Goal: Transaction & Acquisition: Purchase product/service

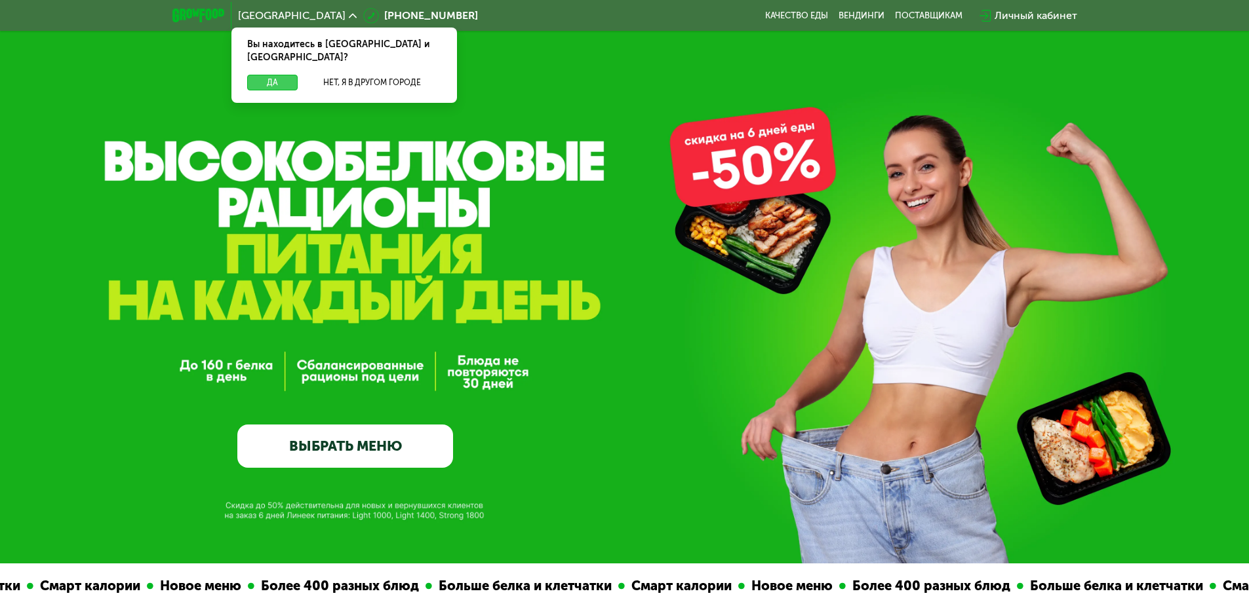
click at [290, 75] on button "Да" at bounding box center [272, 83] width 50 height 16
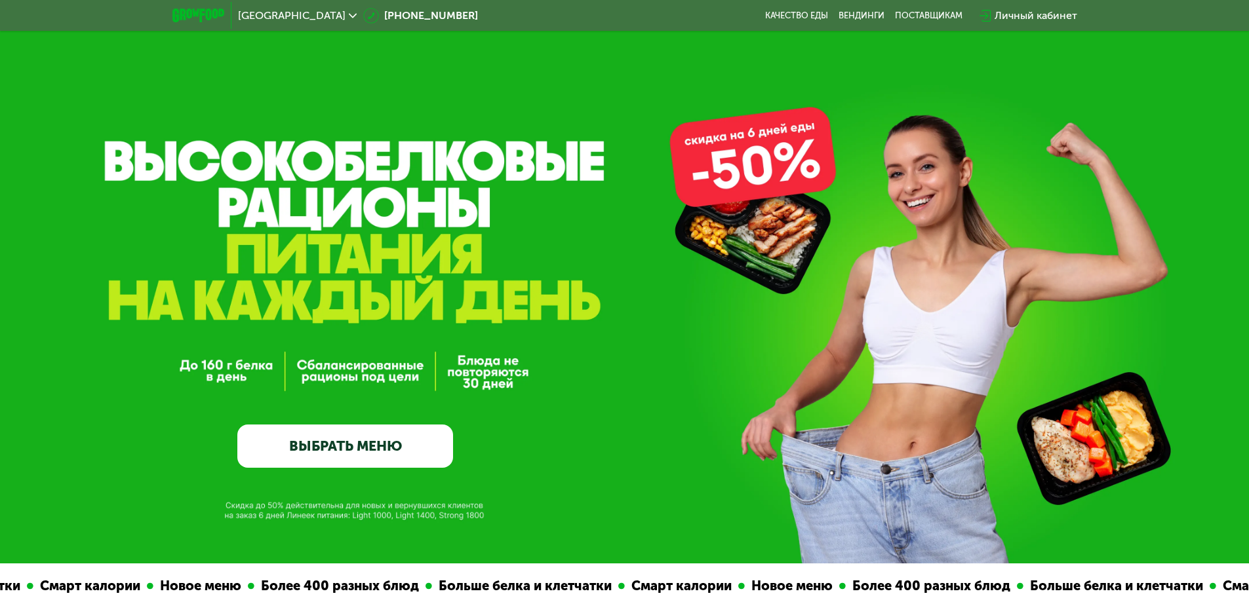
click at [392, 443] on link "ВЫБРАТЬ МЕНЮ" at bounding box center [345, 446] width 216 height 43
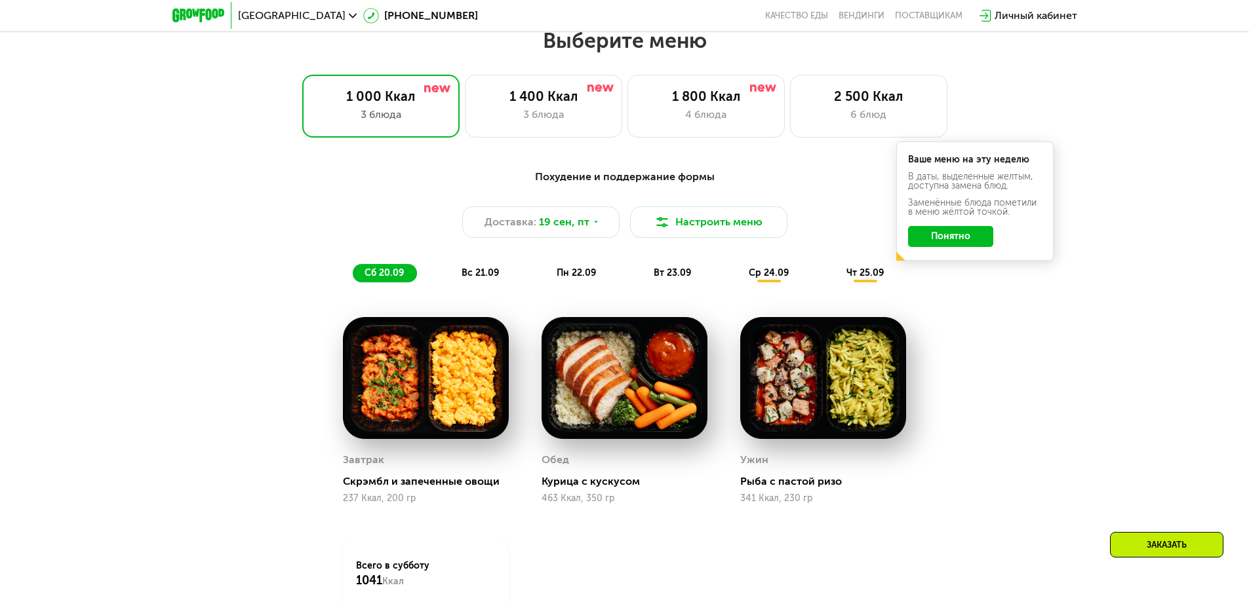
scroll to position [1087, 0]
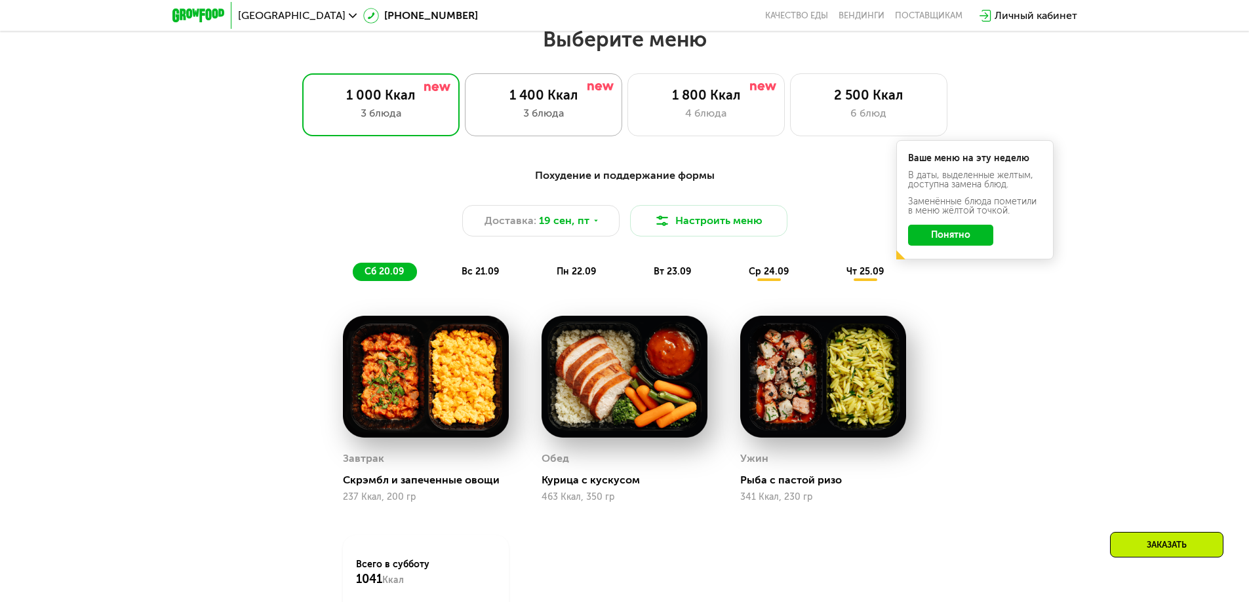
click at [551, 94] on div "1 400 Ккал" at bounding box center [543, 95] width 130 height 16
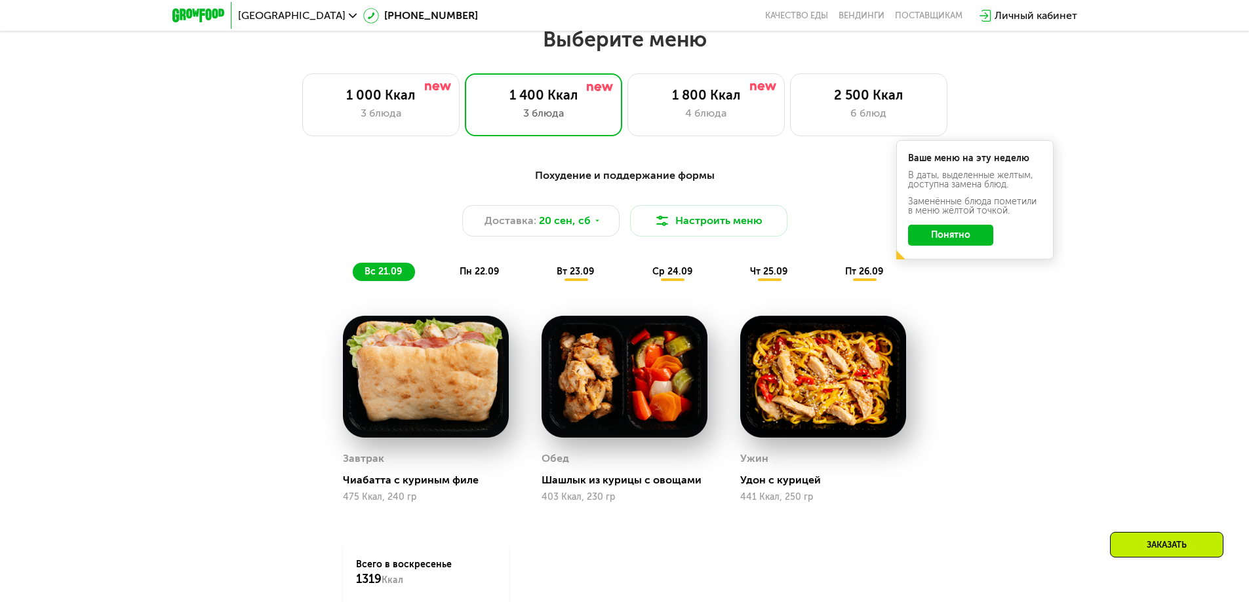
click at [958, 244] on button "Понятно" at bounding box center [950, 235] width 85 height 21
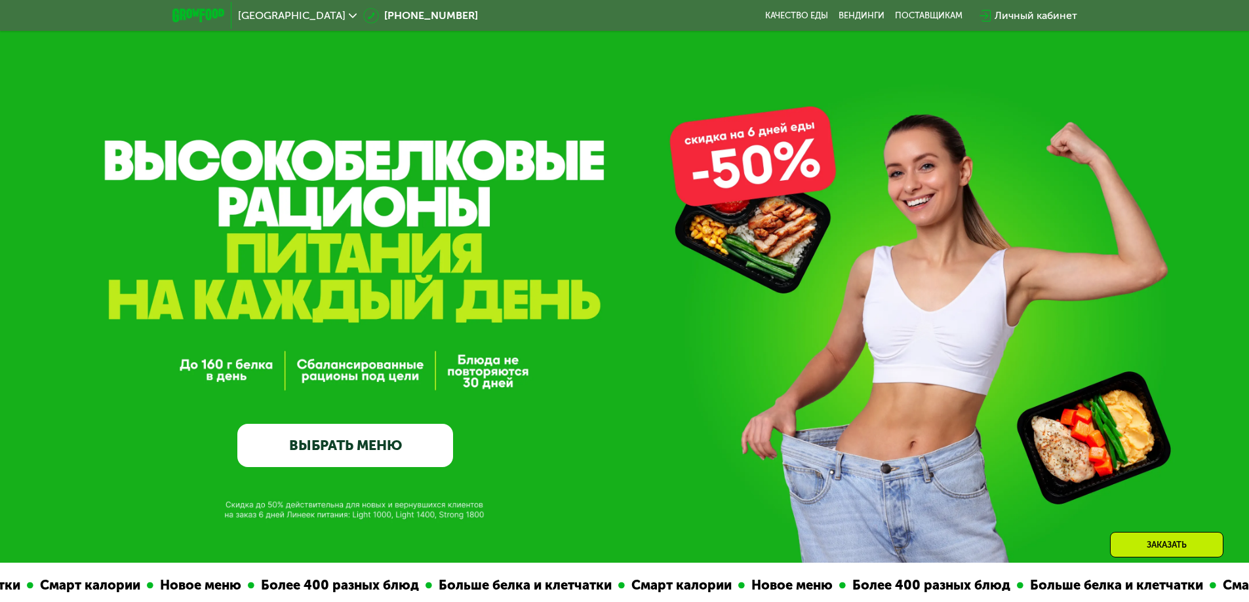
scroll to position [0, 0]
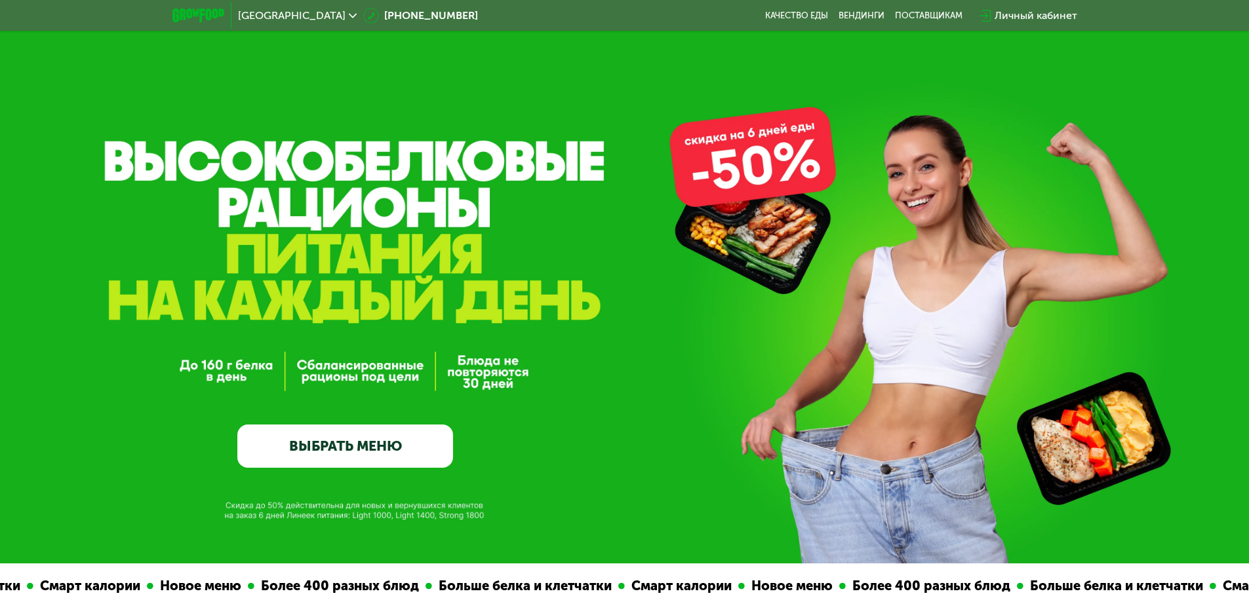
click at [191, 11] on img at bounding box center [198, 16] width 52 height 14
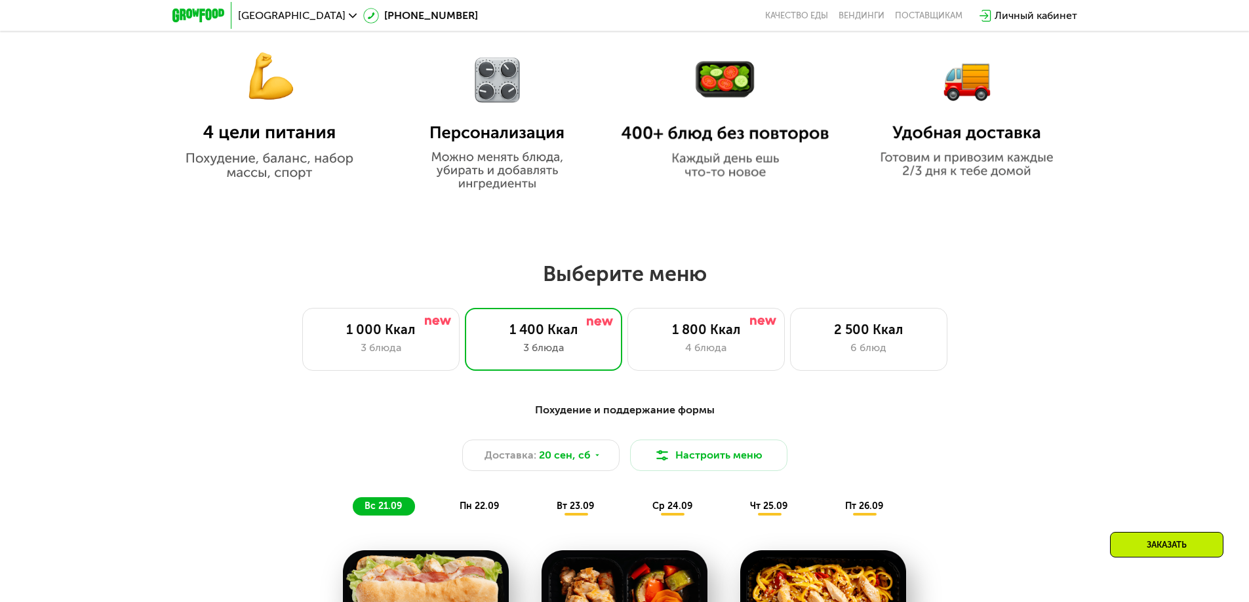
scroll to position [983, 0]
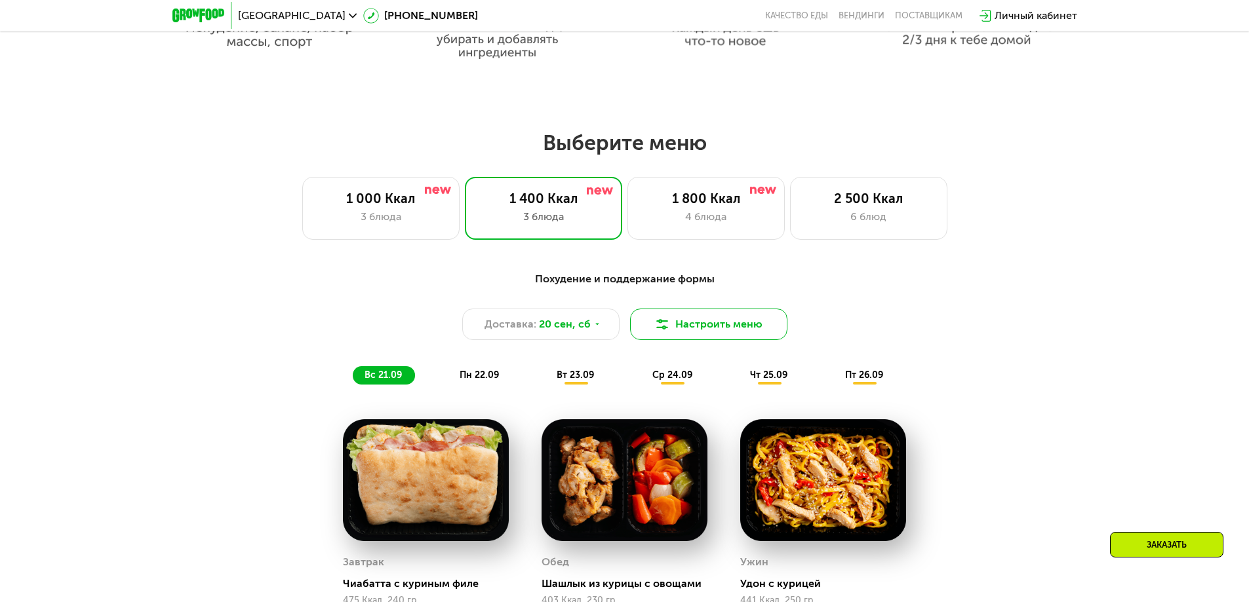
click at [699, 326] on button "Настроить меню" at bounding box center [708, 324] width 157 height 31
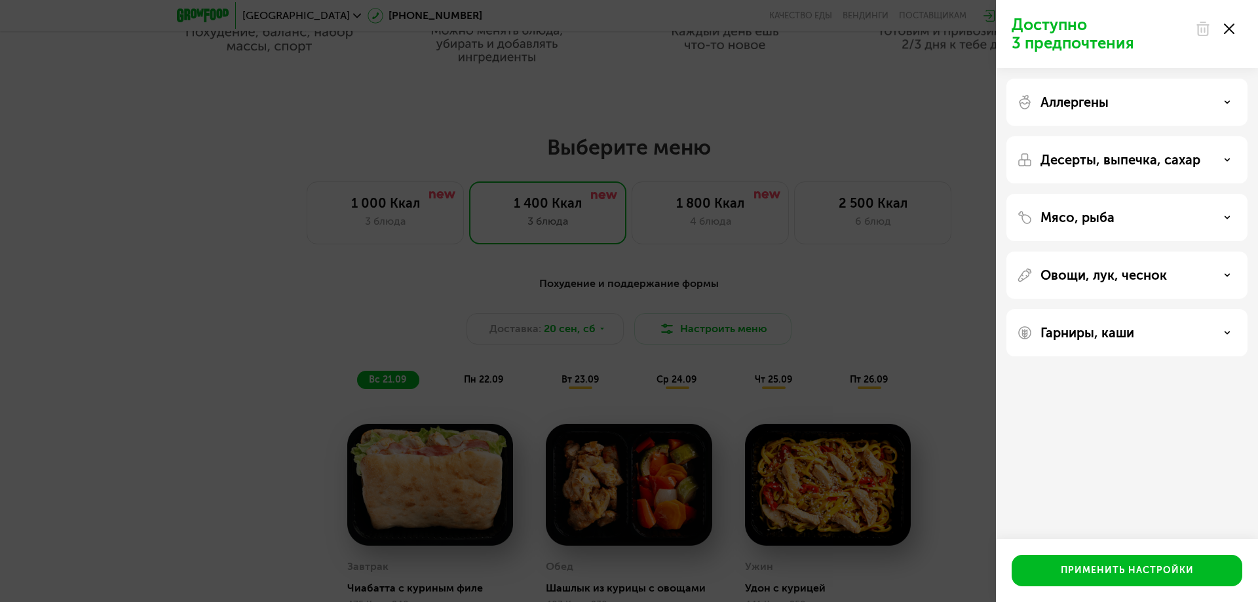
click at [1212, 100] on div "Аллергены" at bounding box center [1127, 102] width 220 height 16
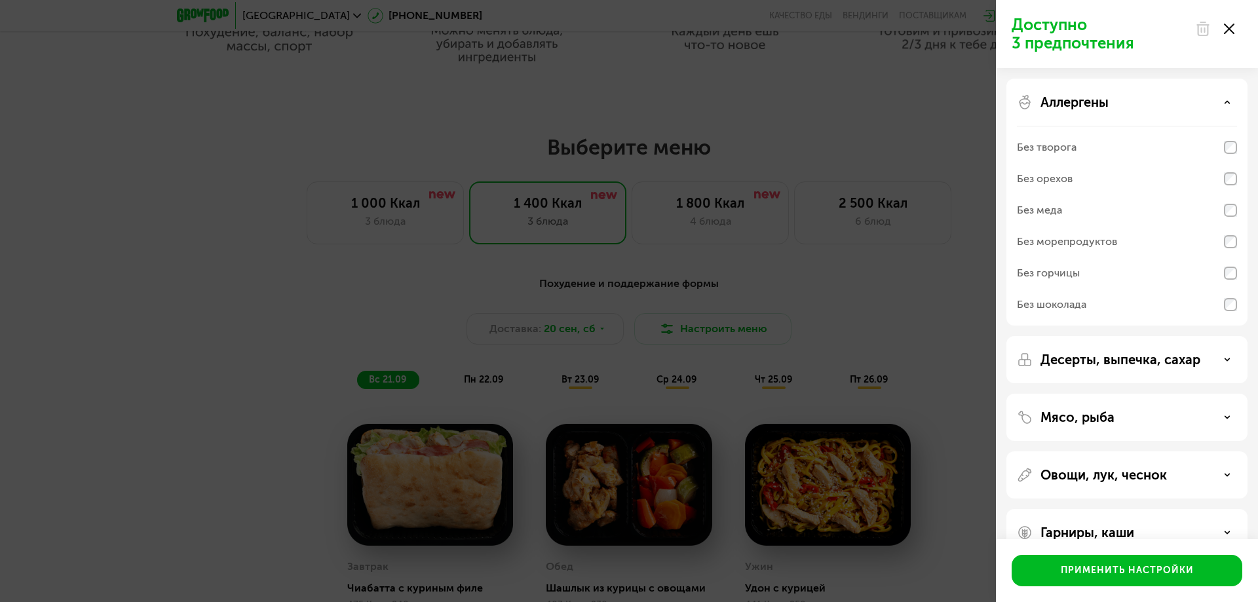
click at [1212, 100] on div "Аллергены" at bounding box center [1127, 102] width 220 height 16
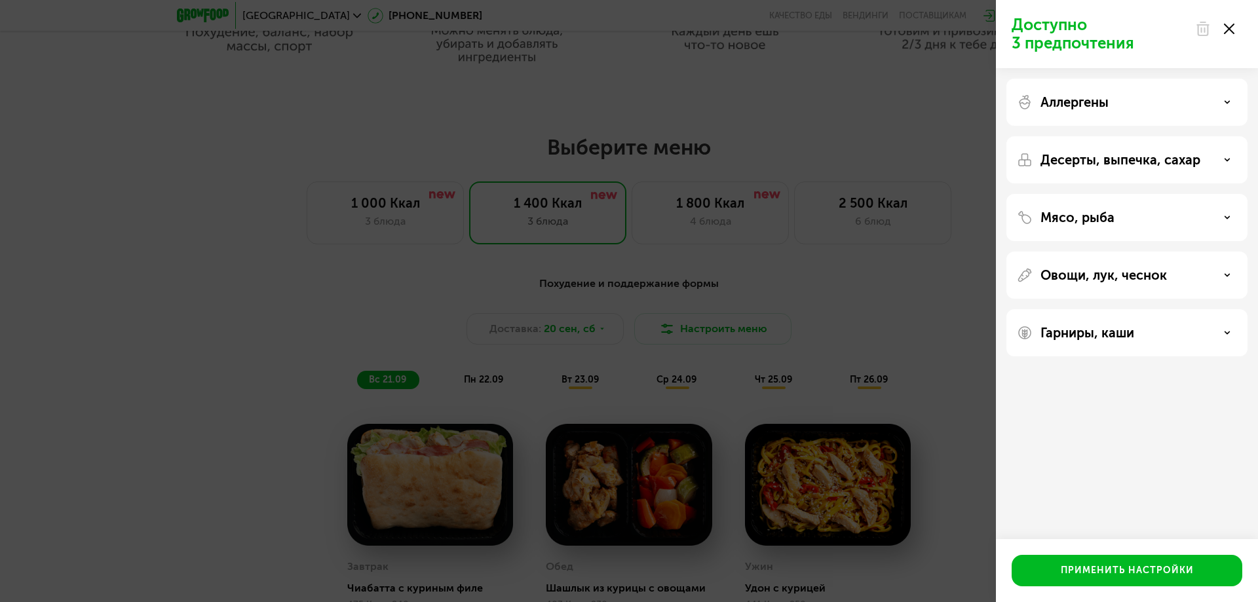
click at [1170, 147] on div "Десерты, выпечка, сахар" at bounding box center [1127, 159] width 241 height 47
click at [1174, 163] on p "Десерты, выпечка, сахар" at bounding box center [1121, 160] width 160 height 16
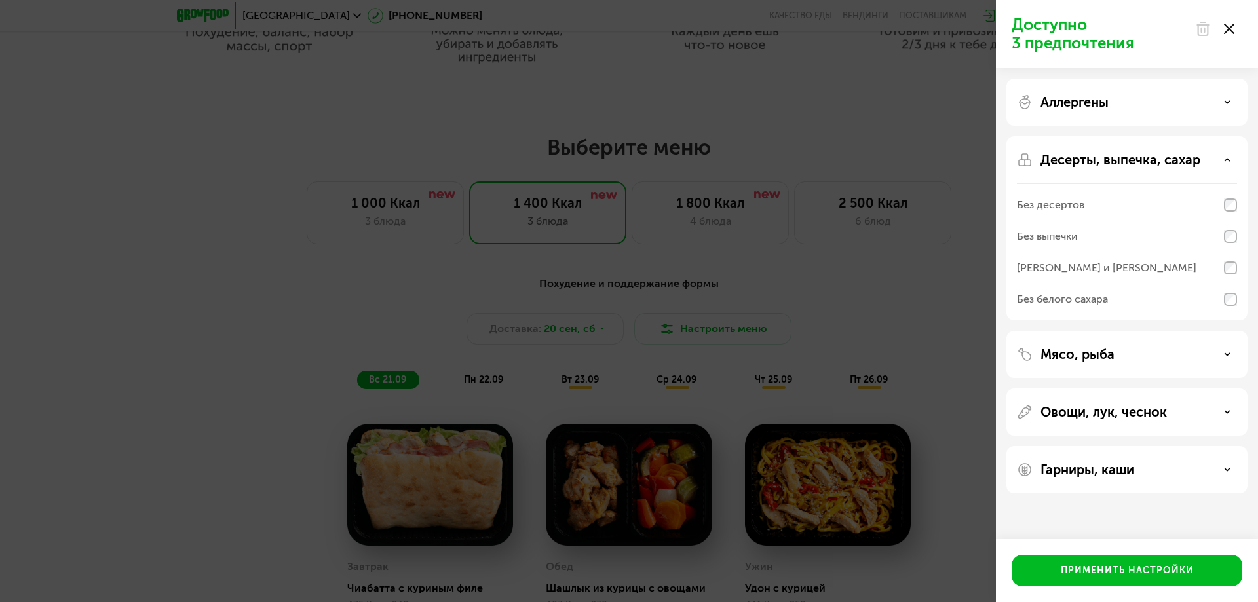
click at [1174, 163] on p "Десерты, выпечка, сахар" at bounding box center [1121, 160] width 160 height 16
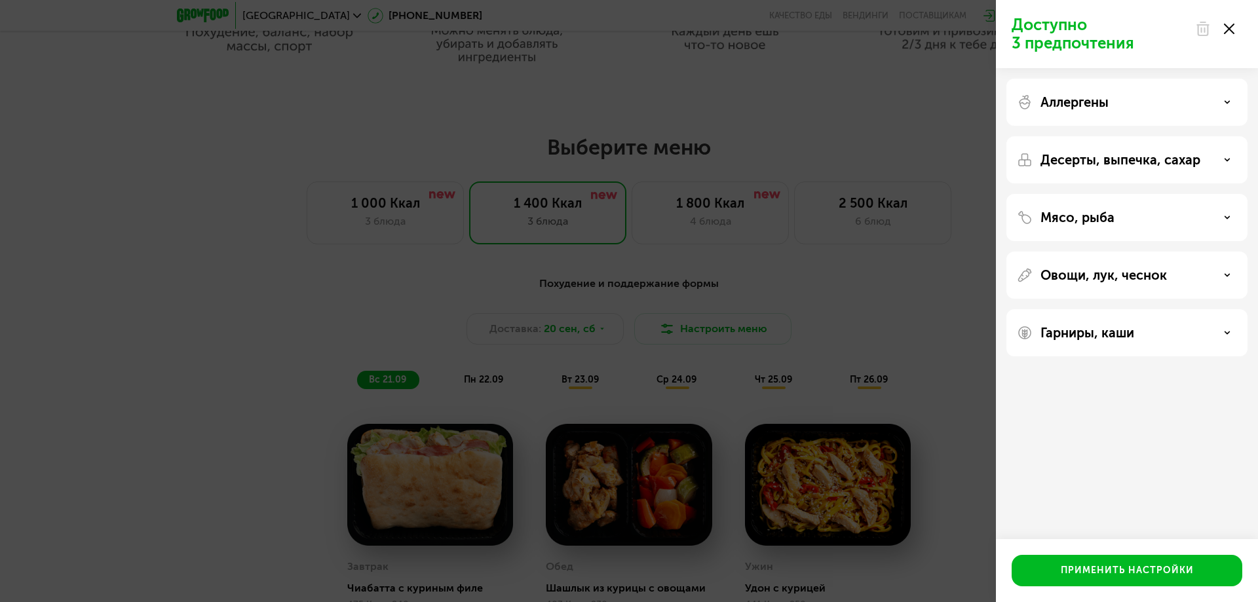
click at [1163, 107] on div "Аллергены" at bounding box center [1127, 102] width 220 height 16
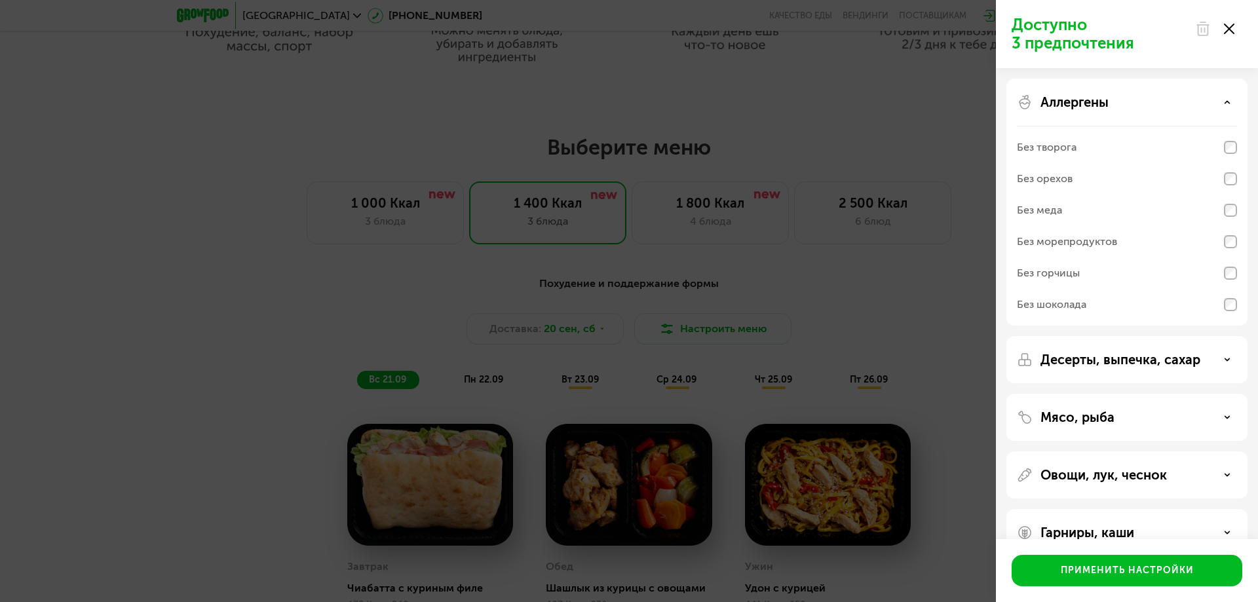
click at [1163, 107] on div "Аллергены" at bounding box center [1127, 102] width 220 height 16
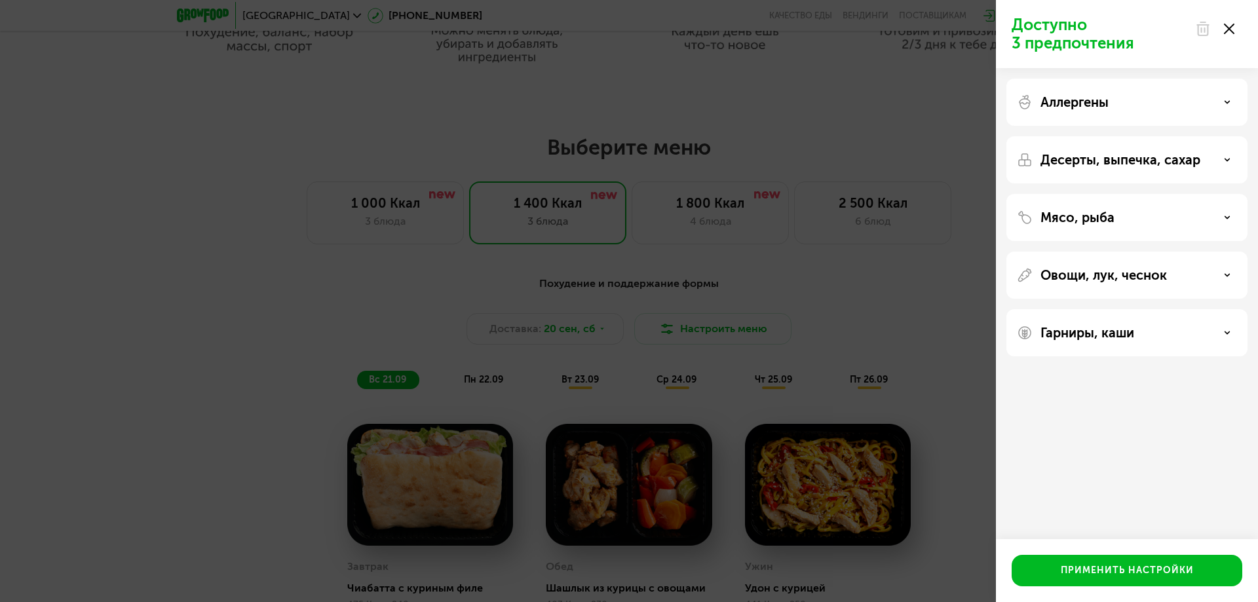
click at [1114, 225] on div "Мясо, рыба" at bounding box center [1127, 217] width 241 height 47
click at [1093, 222] on p "Мясо, рыба" at bounding box center [1078, 218] width 74 height 16
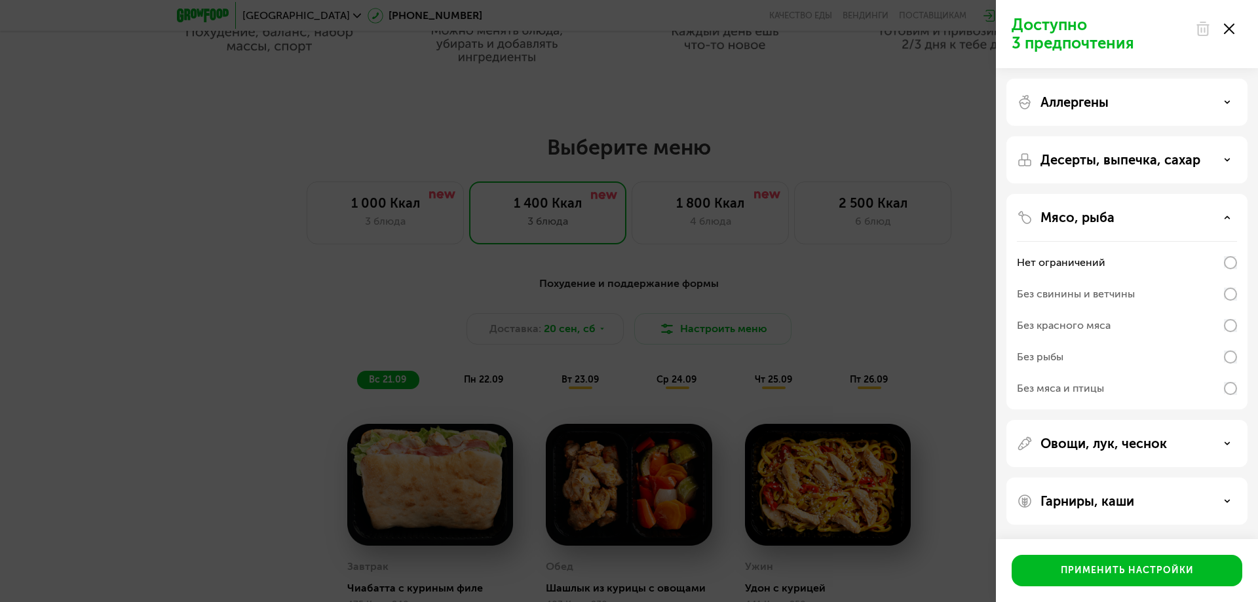
click at [1135, 321] on div "Без красного мяса" at bounding box center [1127, 325] width 220 height 31
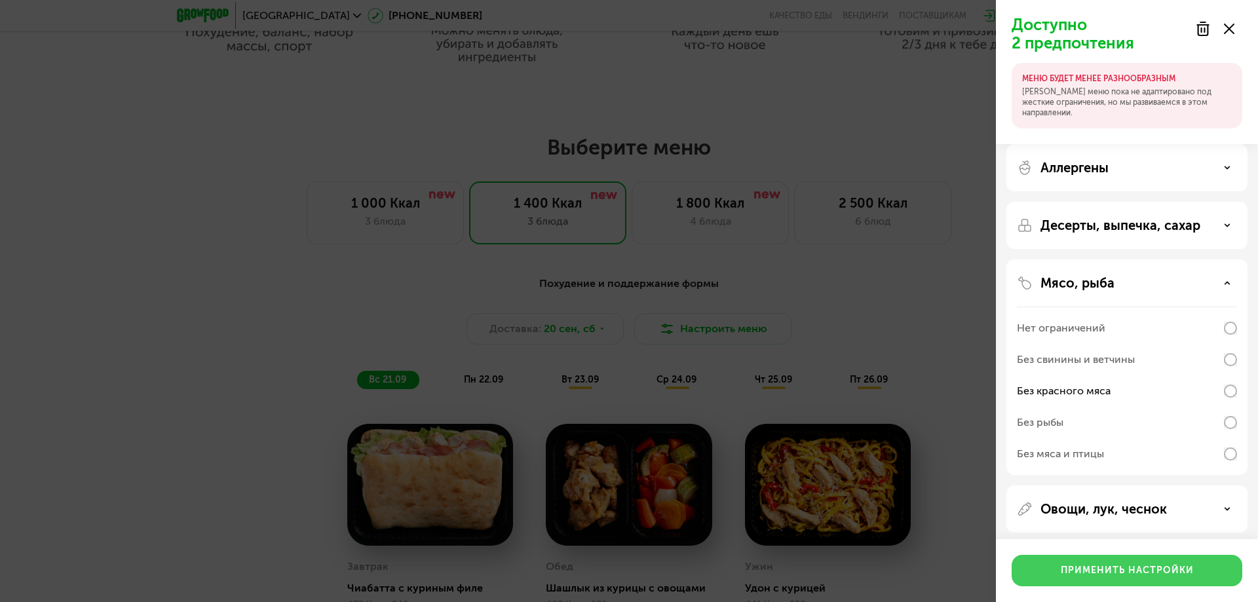
click at [1134, 572] on div "Применить настройки" at bounding box center [1127, 570] width 133 height 13
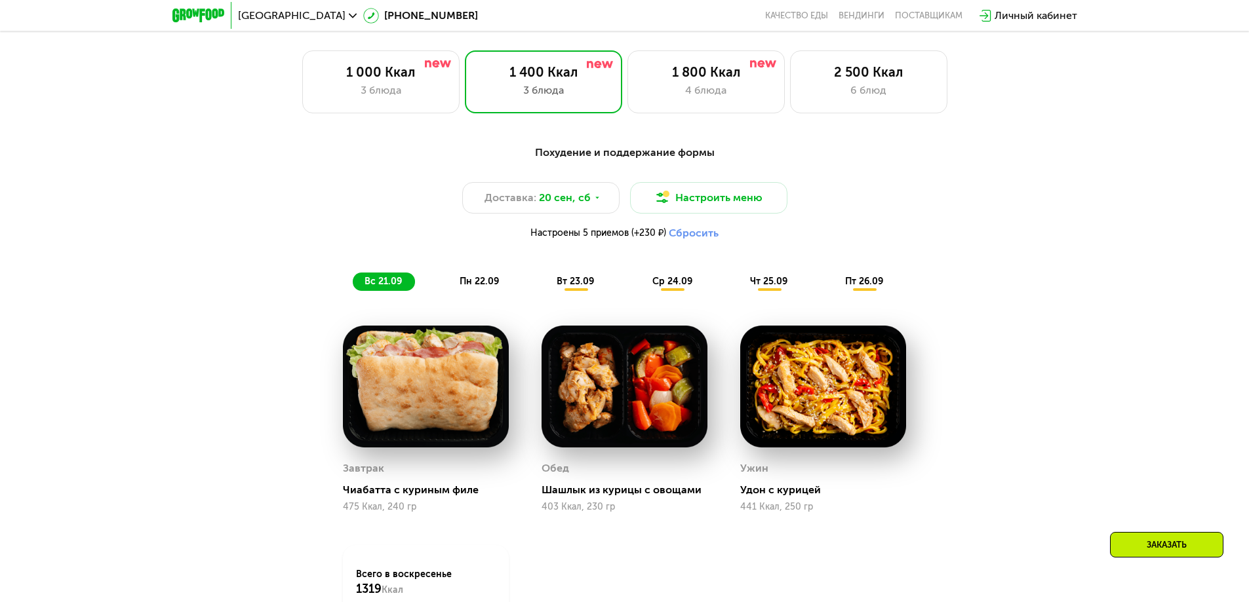
scroll to position [1245, 0]
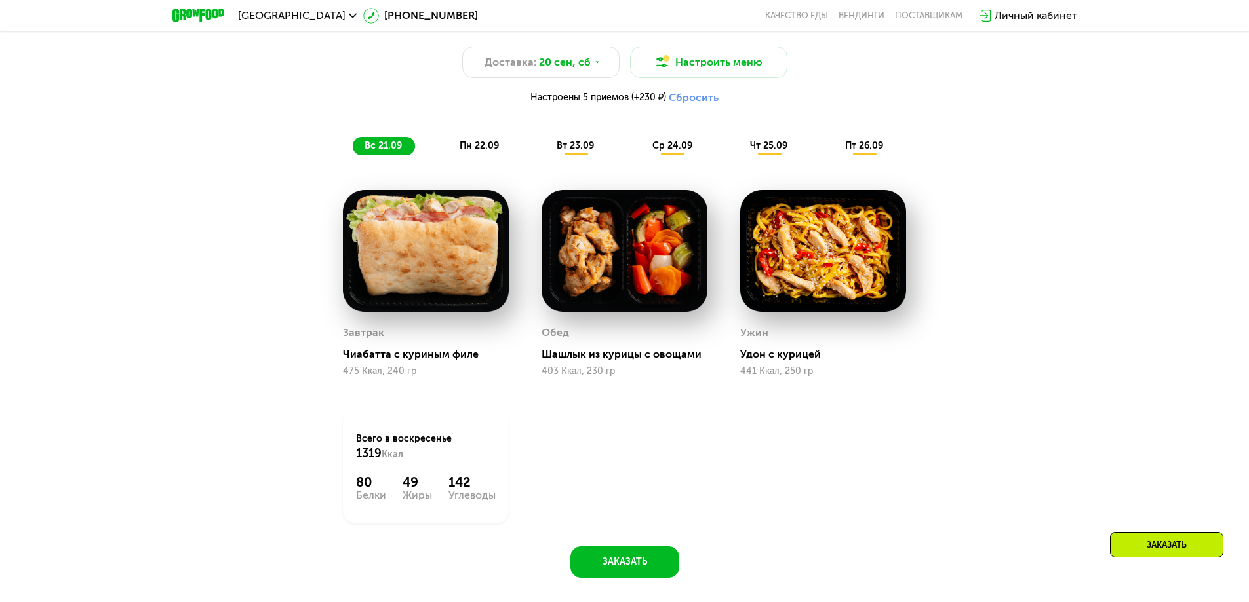
click at [469, 151] on span "пн 22.09" at bounding box center [478, 145] width 39 height 11
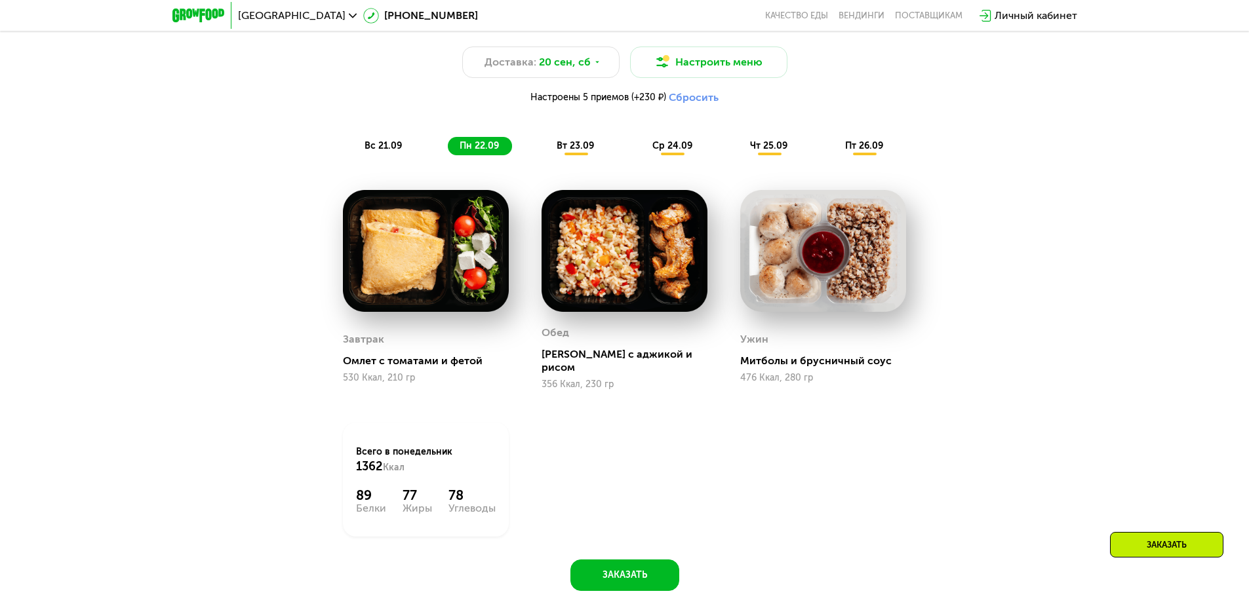
click at [585, 155] on div "вт 23.09" at bounding box center [576, 146] width 62 height 18
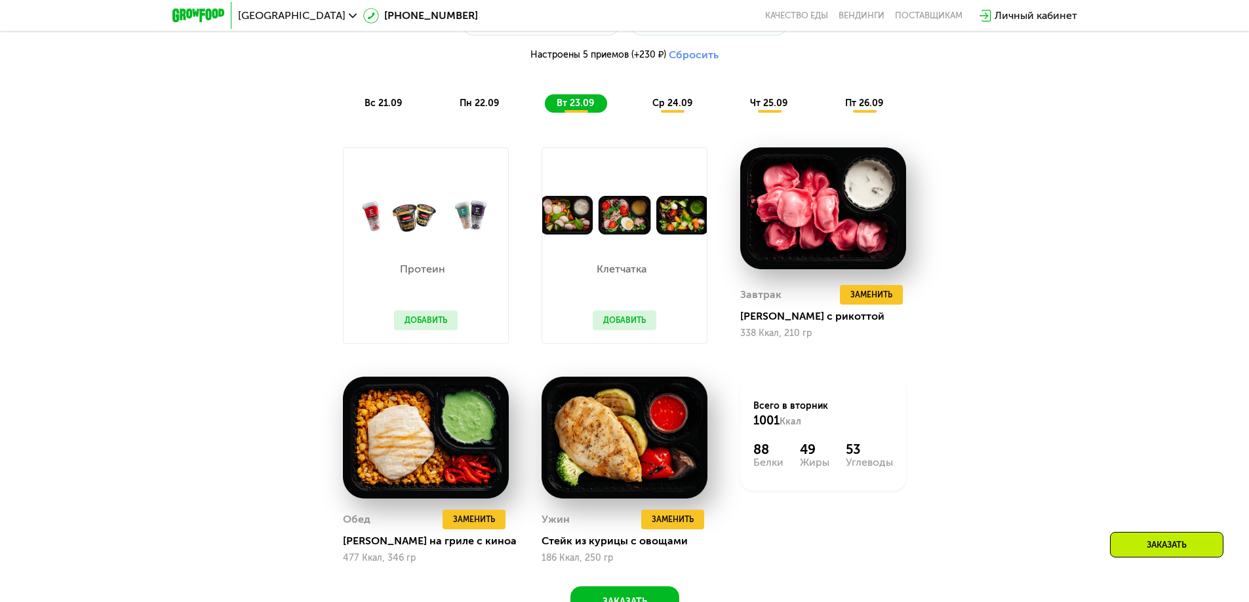
scroll to position [1311, 0]
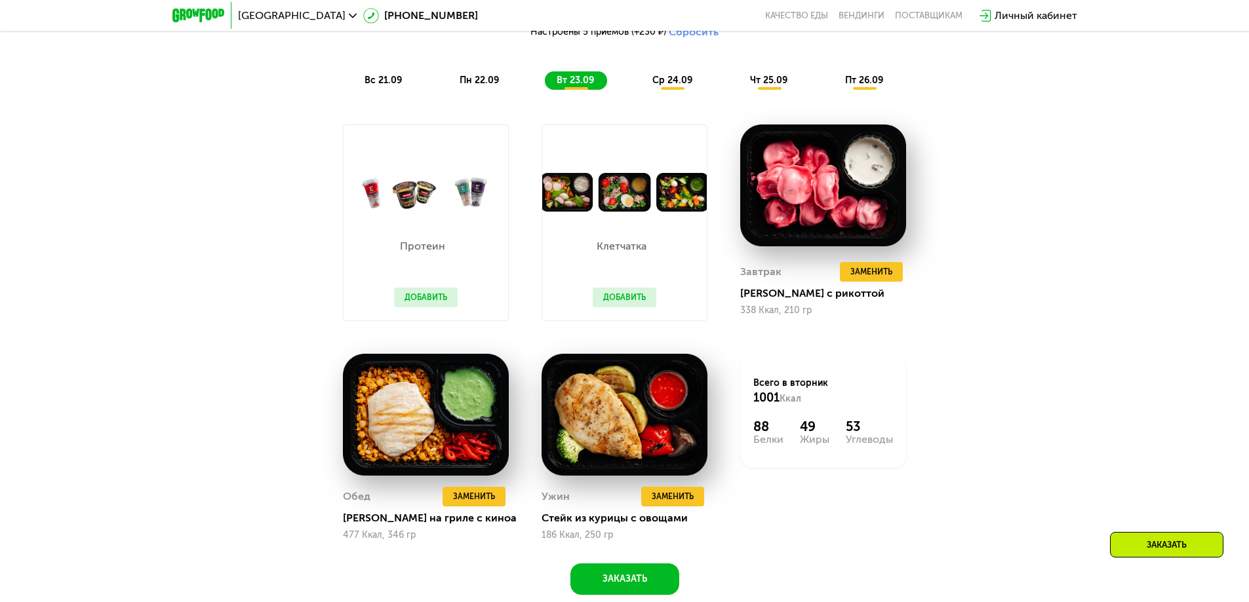
click at [680, 84] on span "ср 24.09" at bounding box center [672, 80] width 40 height 11
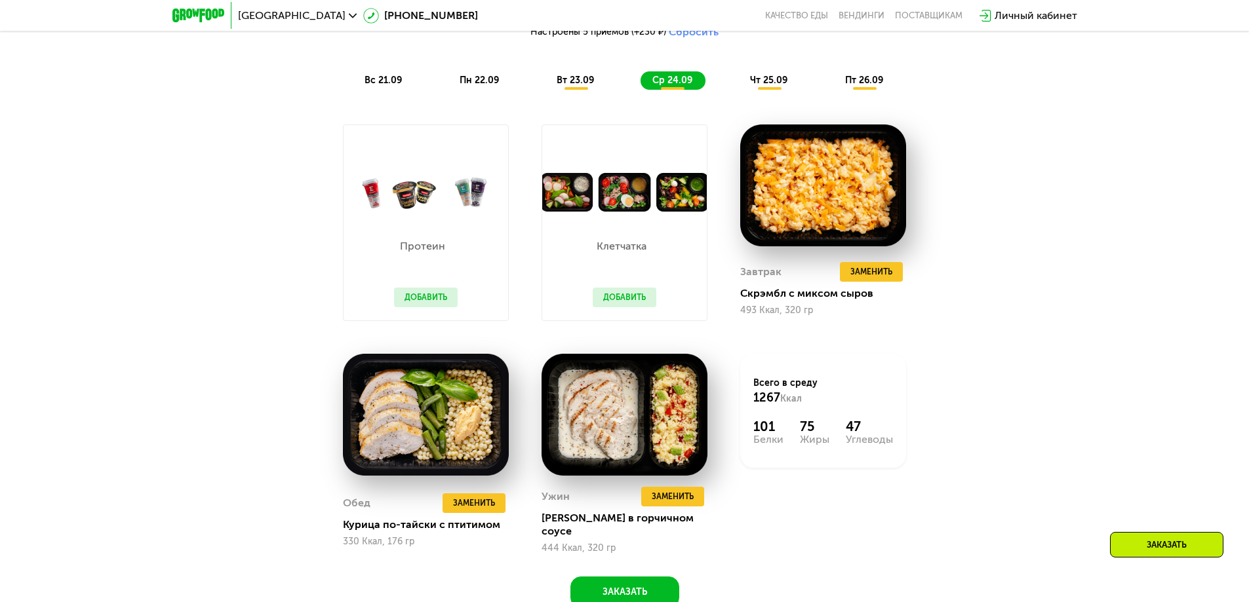
click at [765, 79] on span "чт 25.09" at bounding box center [768, 80] width 37 height 11
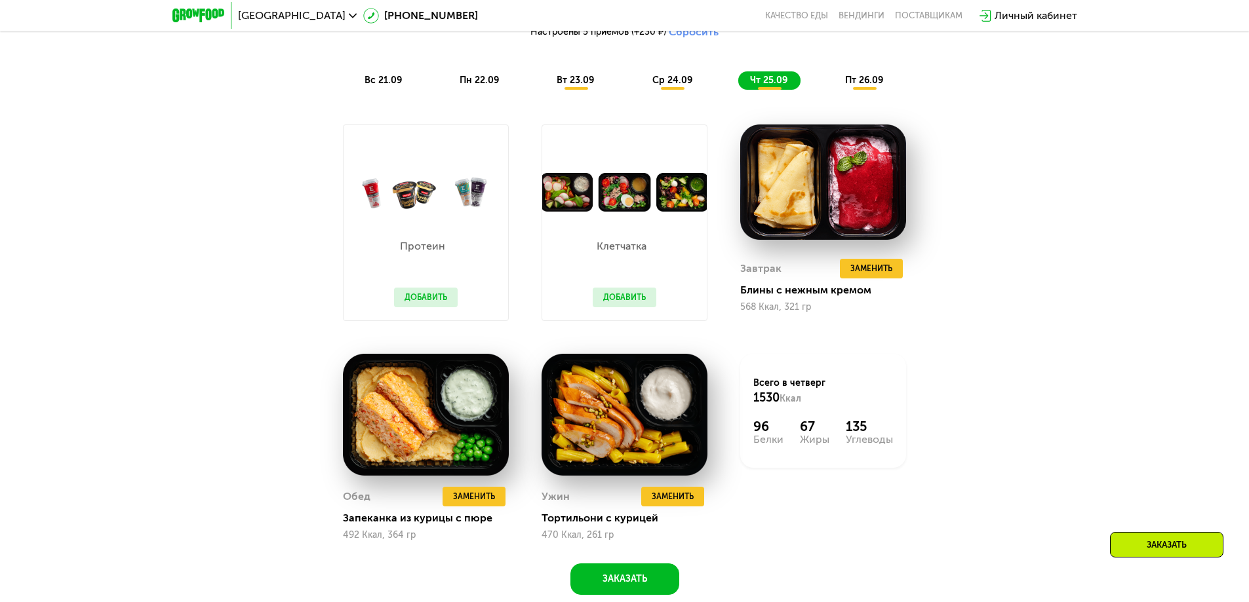
click at [854, 95] on div "Похудение и поддержание формы Доставка: [DATE] Настроить меню Настроены 5 прием…" at bounding box center [625, 17] width 792 height 162
click at [872, 86] on span "пт 26.09" at bounding box center [864, 80] width 38 height 11
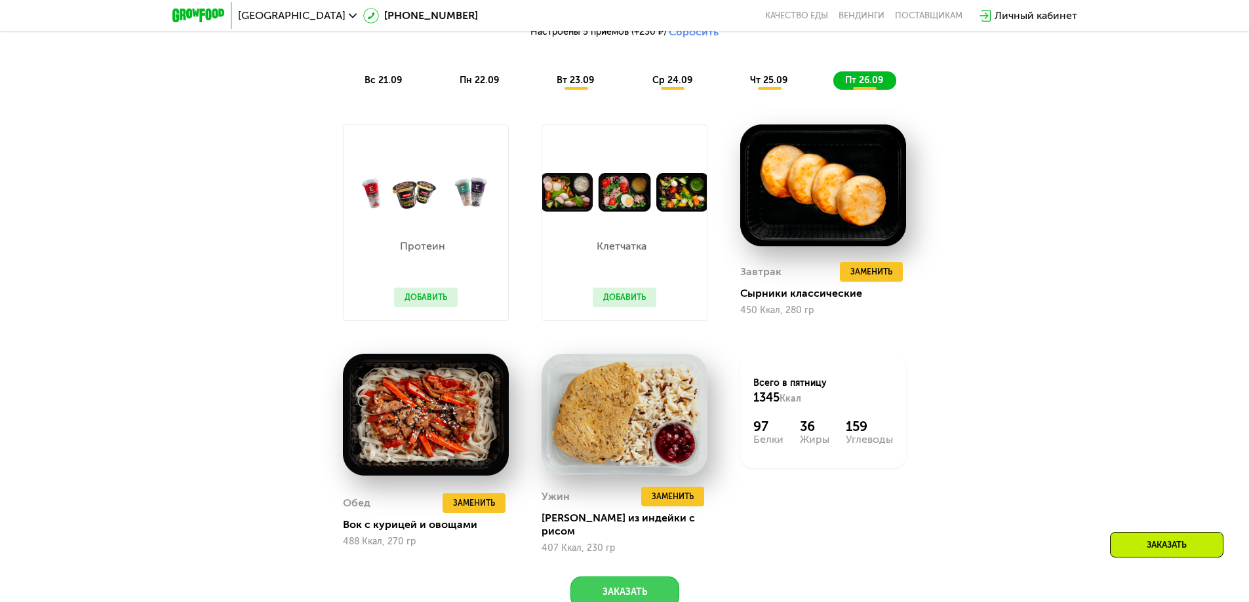
click at [644, 583] on button "Заказать" at bounding box center [624, 592] width 109 height 31
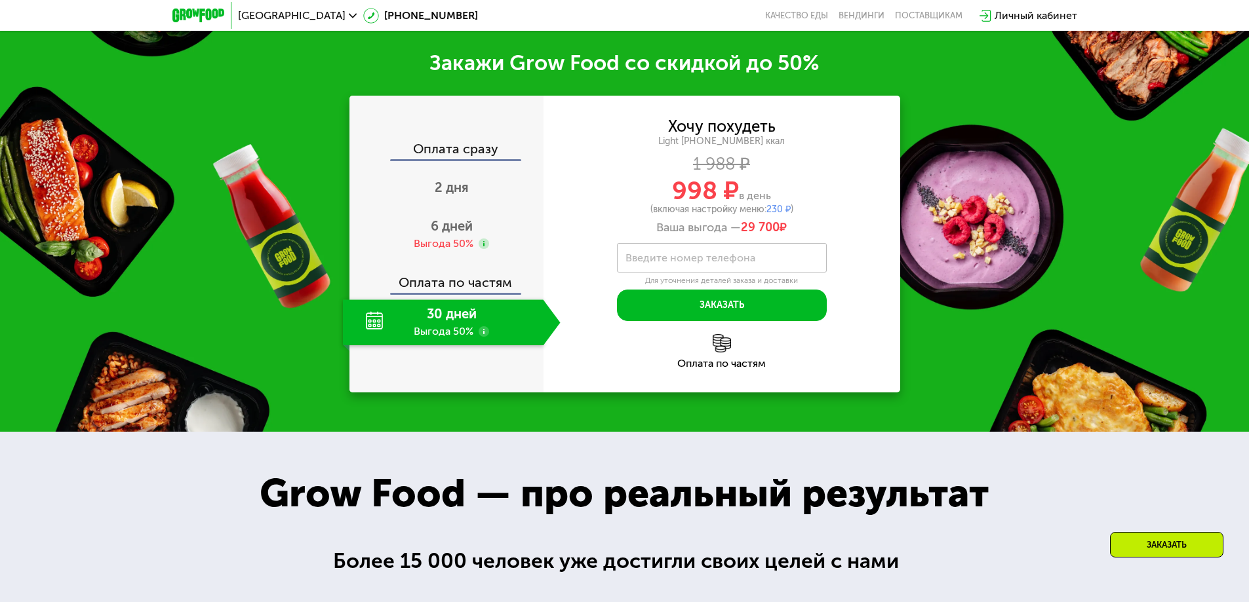
scroll to position [1943, 0]
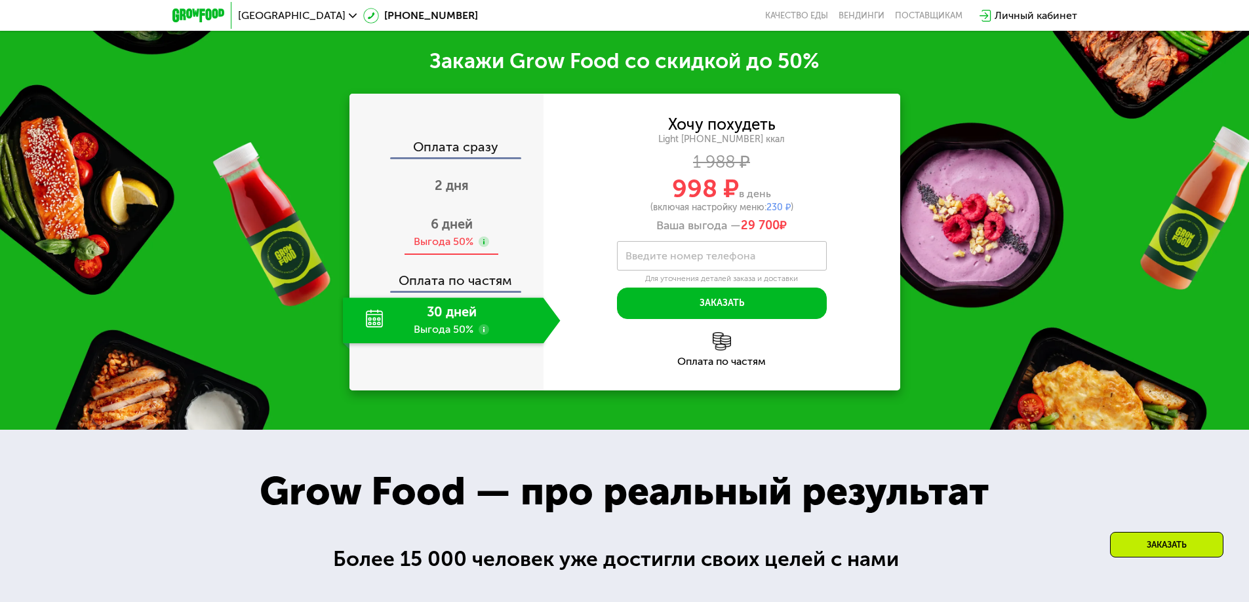
click at [439, 220] on span "6 дней" at bounding box center [452, 224] width 42 height 16
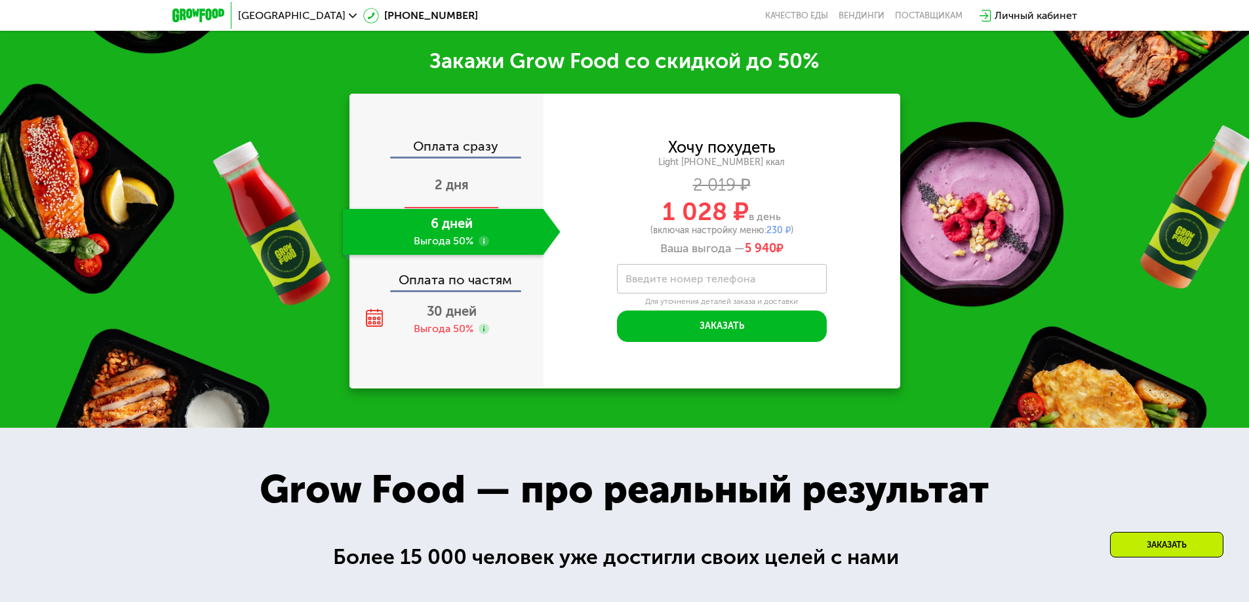
click at [457, 177] on span "2 дня" at bounding box center [452, 185] width 34 height 16
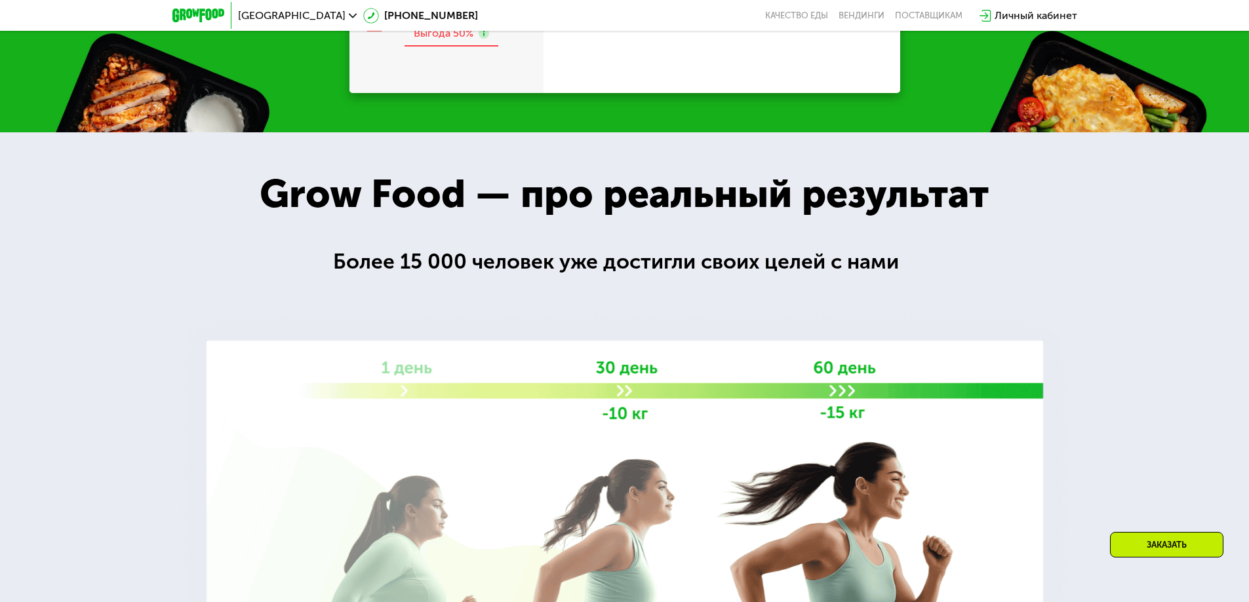
scroll to position [1828, 0]
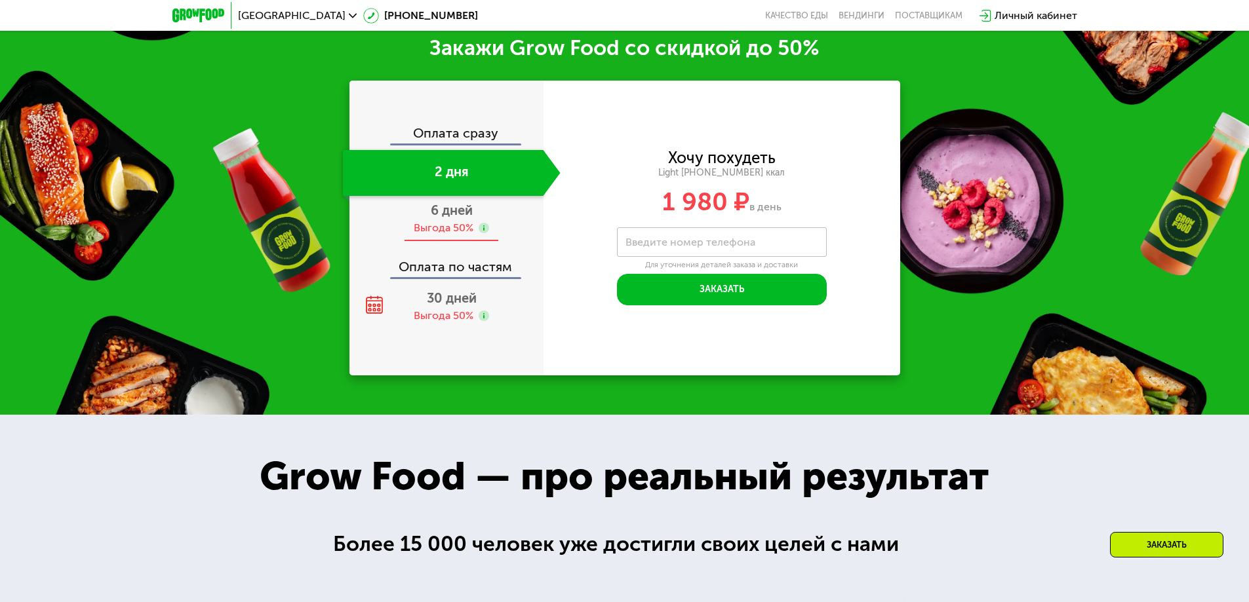
click at [450, 218] on span "6 дней" at bounding box center [452, 211] width 42 height 16
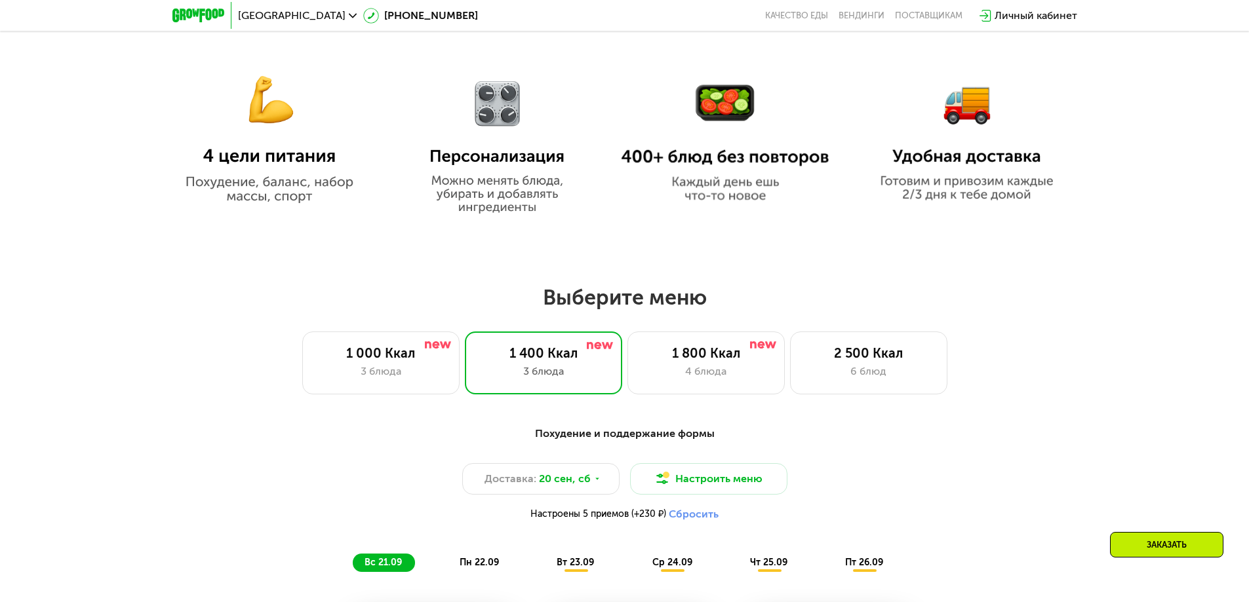
scroll to position [812, 0]
